Goal: Information Seeking & Learning: Check status

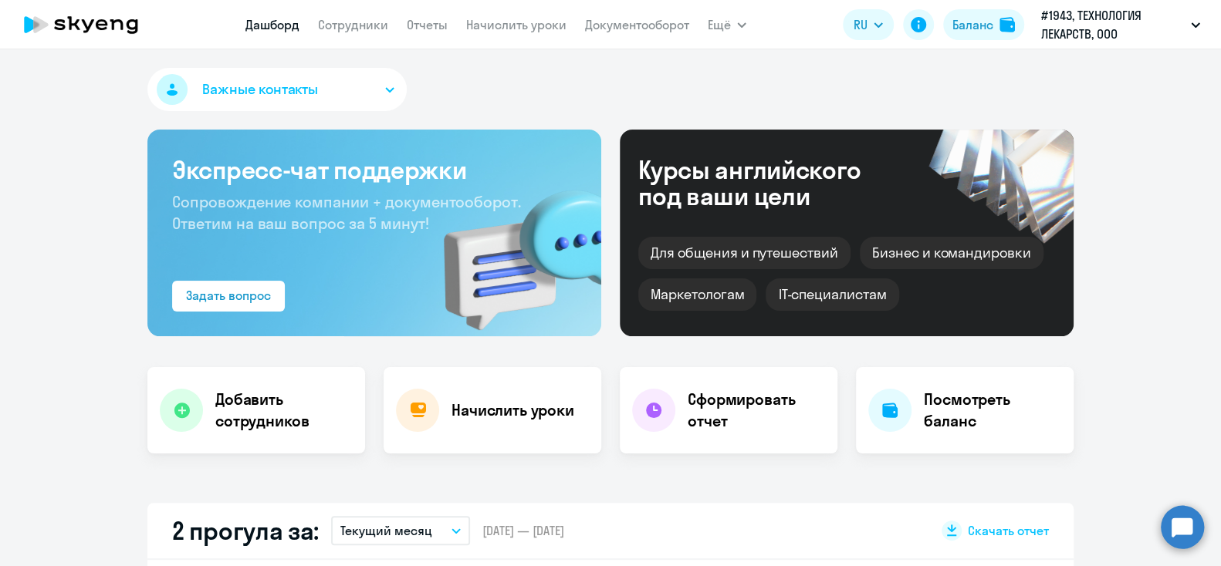
select select "30"
click at [353, 34] on app-menu-item-link "Сотрудники" at bounding box center [353, 24] width 70 height 19
click at [340, 25] on link "Сотрудники" at bounding box center [353, 24] width 70 height 15
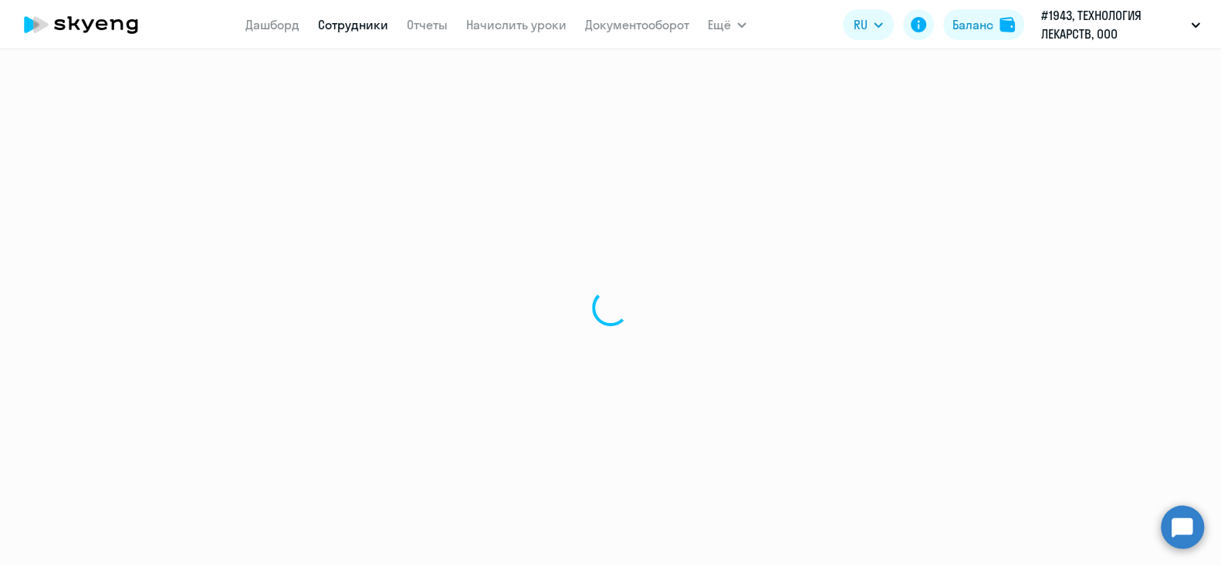
select select "30"
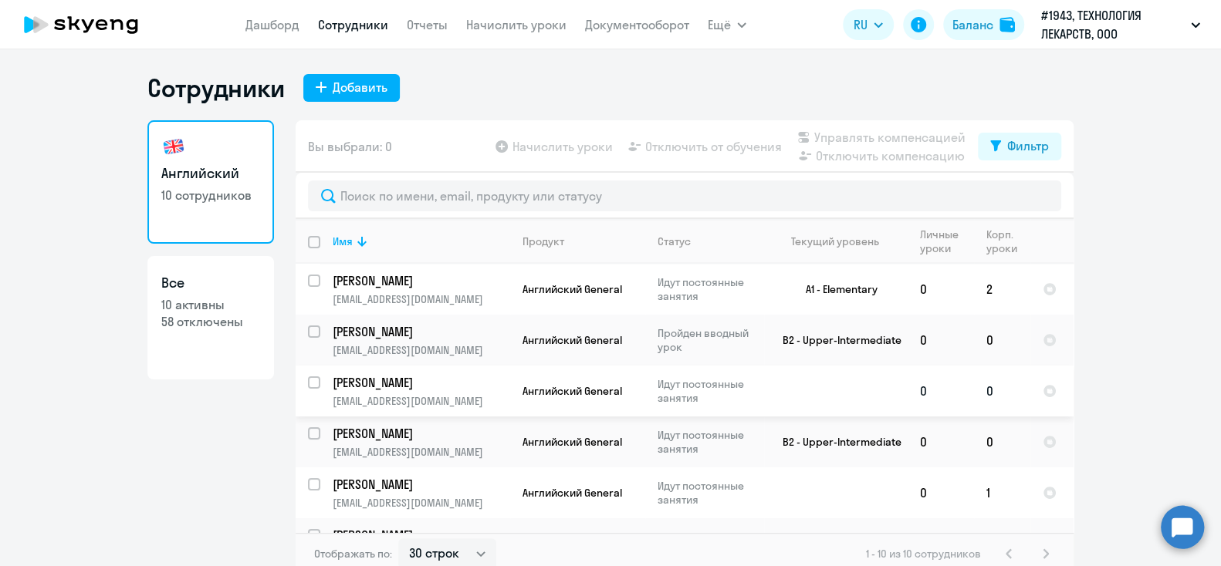
click at [399, 380] on p "[PERSON_NAME]" at bounding box center [420, 382] width 174 height 17
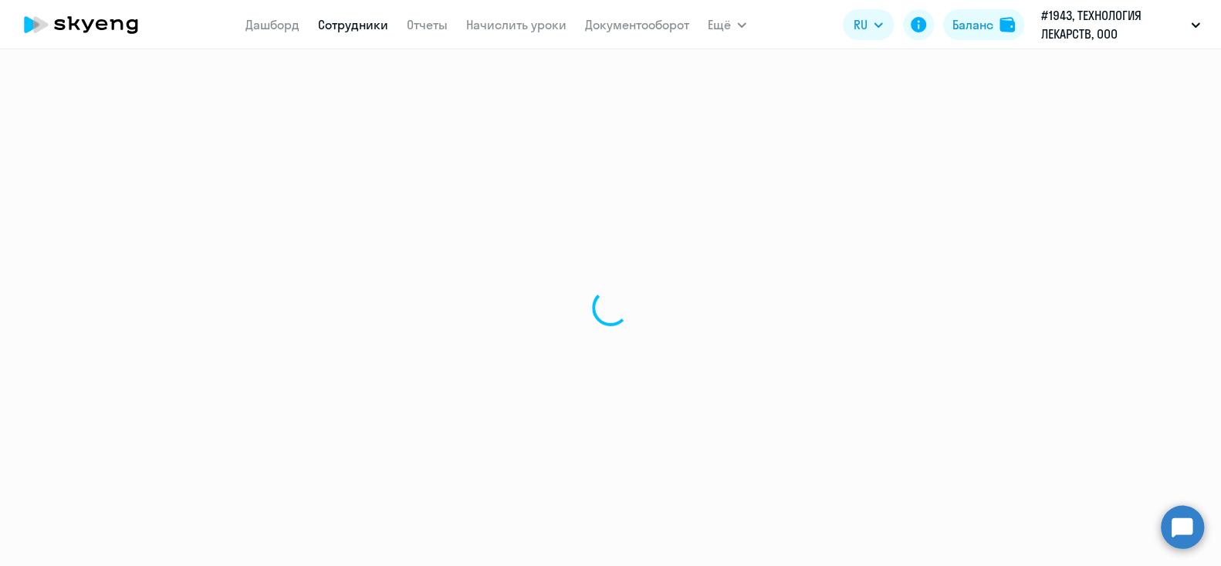
select select "english"
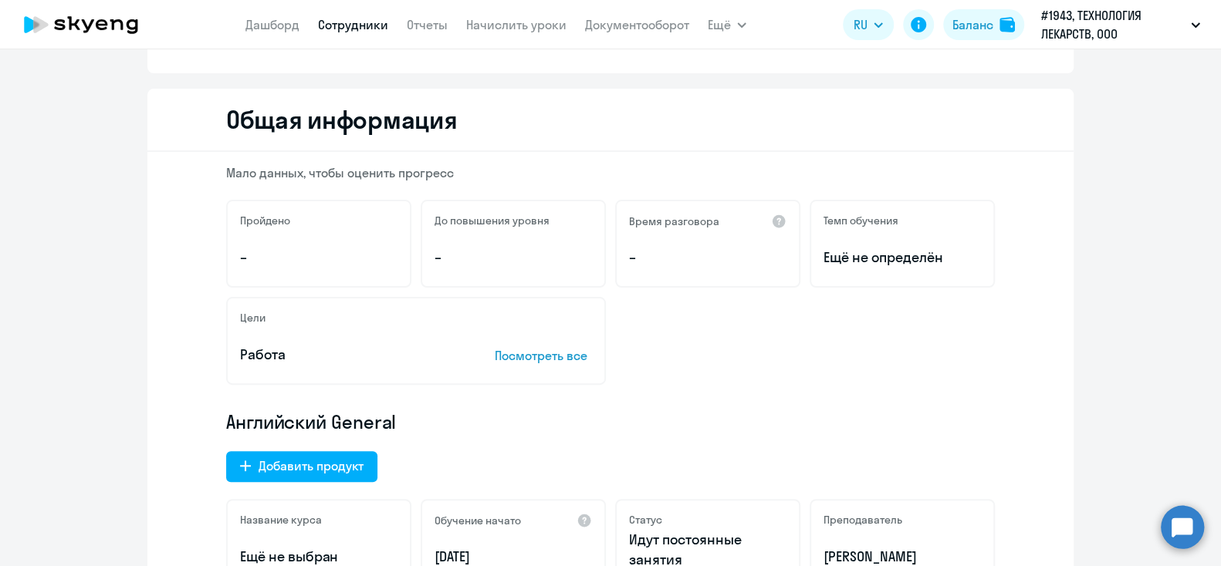
scroll to position [147, 0]
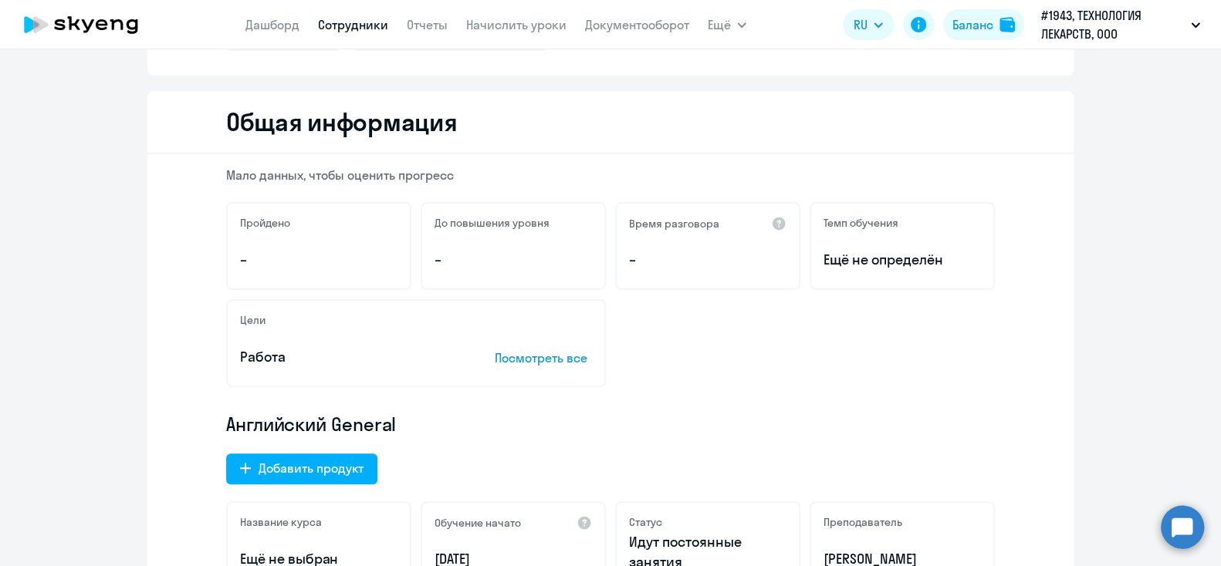
click at [423, 242] on div "До повышения уровня –" at bounding box center [513, 246] width 185 height 88
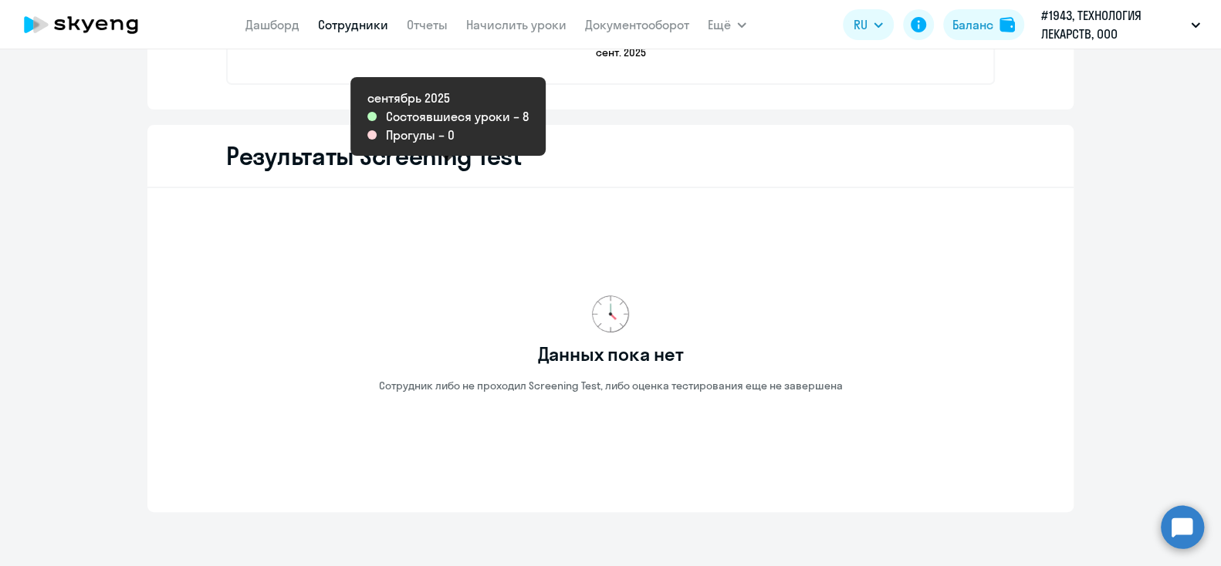
scroll to position [2450, 0]
